Goal: Check status: Check status

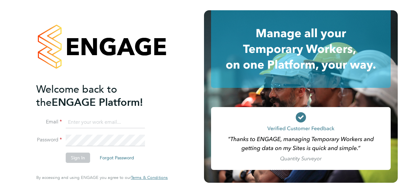
click at [129, 125] on input at bounding box center [105, 123] width 79 height 12
type input "laura.hawksworth@hays.com"
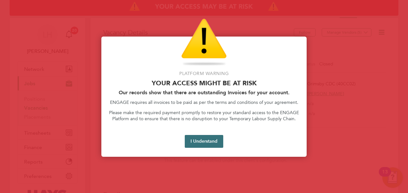
click at [204, 140] on button "I Understand" at bounding box center [204, 141] width 38 height 13
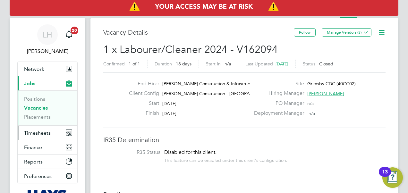
click at [33, 135] on button "Timesheets" at bounding box center [48, 133] width 60 height 14
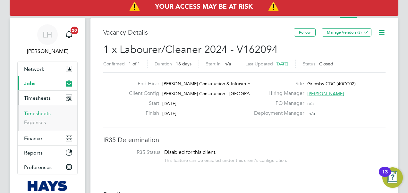
click at [41, 114] on link "Timesheets" at bounding box center [37, 113] width 27 height 6
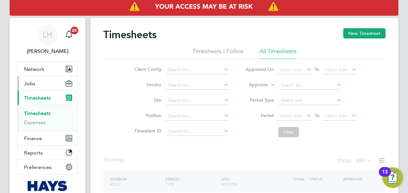
click at [54, 85] on button "Jobs" at bounding box center [48, 83] width 60 height 14
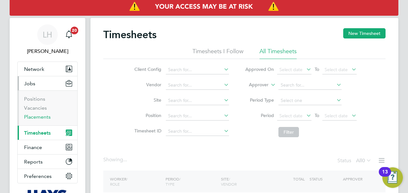
click at [40, 116] on link "Placements" at bounding box center [37, 117] width 27 height 6
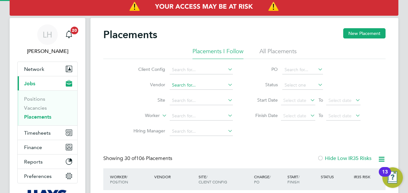
scroll to position [3, 3]
click at [205, 114] on input at bounding box center [201, 116] width 63 height 9
paste input "302628"
type input "302628"
drag, startPoint x: 205, startPoint y: 114, endPoint x: 170, endPoint y: 112, distance: 35.3
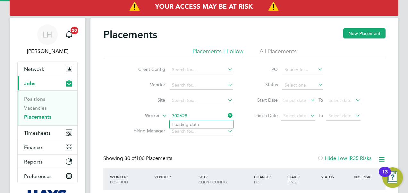
click at [170, 112] on input "302628" at bounding box center [201, 116] width 63 height 9
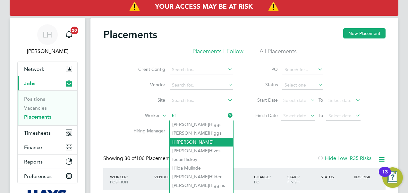
click at [191, 140] on li "Hi [PERSON_NAME]" at bounding box center [201, 142] width 63 height 9
type input "[PERSON_NAME]"
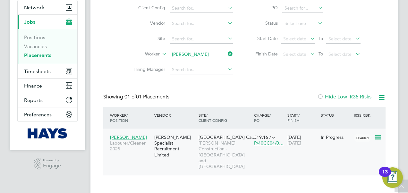
click at [303, 154] on div "[PERSON_NAME] Labourer/Cleaner 2025 [PERSON_NAME] Specialist Recruitment Limite…" at bounding box center [244, 152] width 282 height 46
click at [323, 150] on div "[PERSON_NAME] Labourer/Cleaner 2025 [PERSON_NAME] Specialist Recruitment Limite…" at bounding box center [244, 152] width 282 height 46
click at [214, 145] on span "[PERSON_NAME] Construction - [GEOGRAPHIC_DATA] and [GEOGRAPHIC_DATA]" at bounding box center [224, 154] width 52 height 29
